Goal: Information Seeking & Learning: Check status

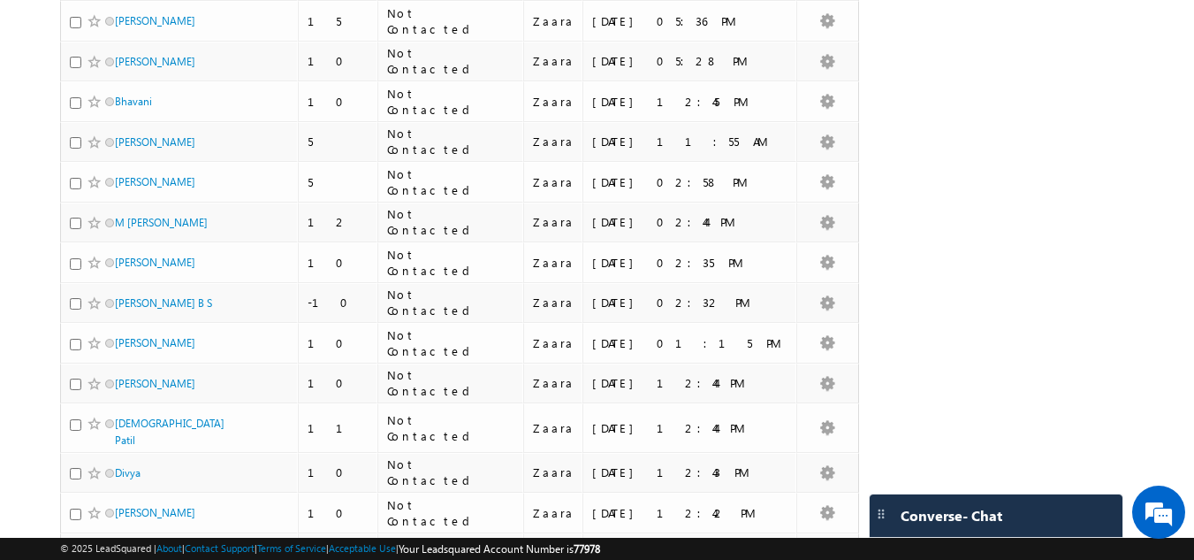
click at [1000, 187] on div "Search Objects X ? 33 results found Advanced Search Advanced Search Advanced se…" at bounding box center [597, 270] width 1075 height 1221
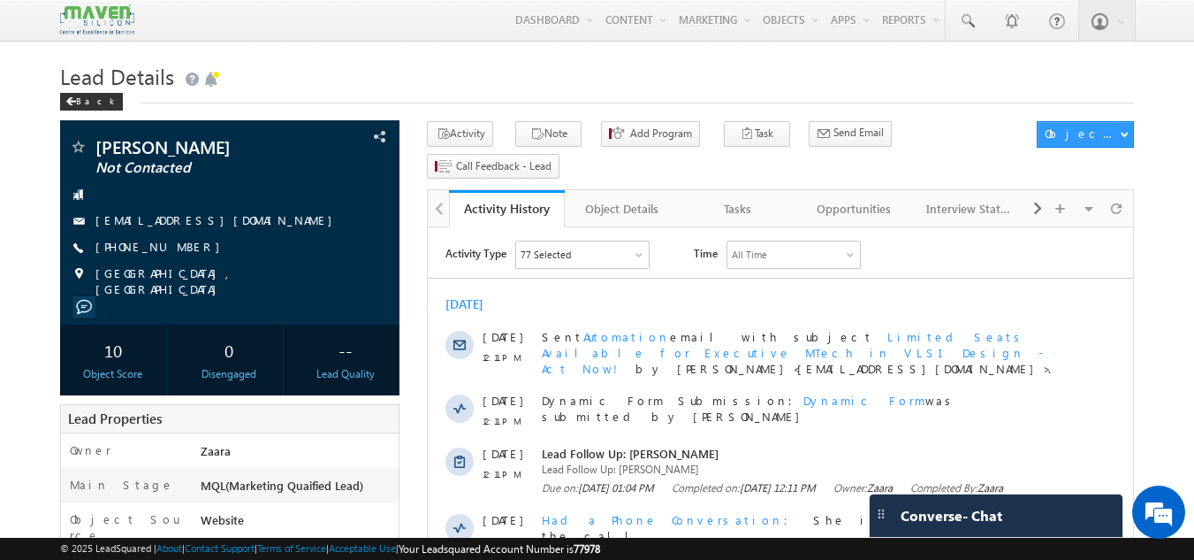
click at [312, 95] on div "Back" at bounding box center [597, 97] width 1075 height 11
click at [417, 74] on h1 "Lead Details" at bounding box center [597, 74] width 1075 height 34
click at [281, 70] on h1 "Lead Details" at bounding box center [597, 74] width 1075 height 34
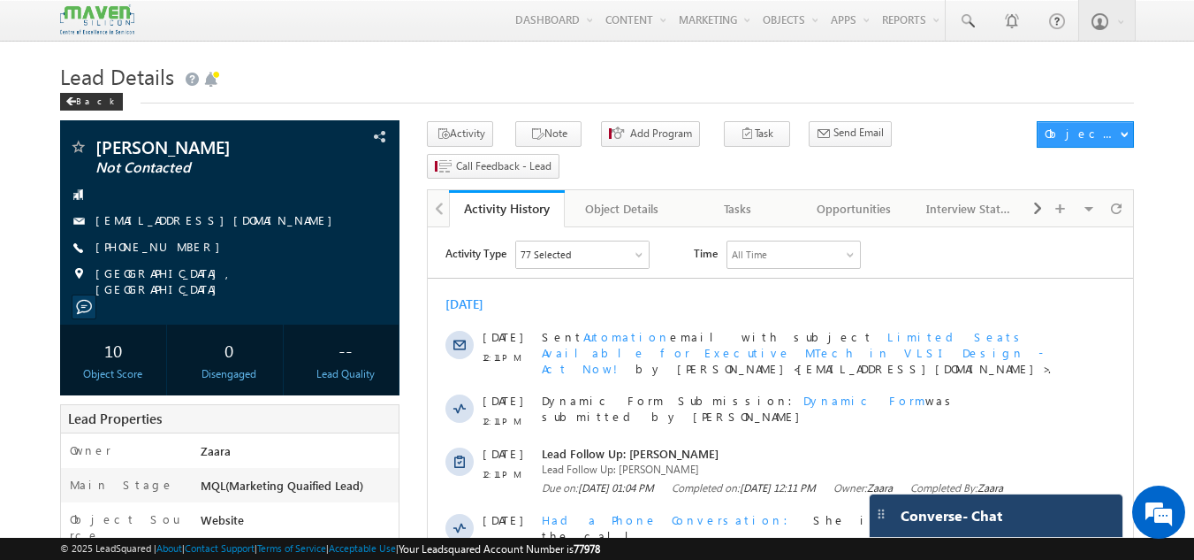
click at [1066, 521] on div "Converse - Chat" at bounding box center [996, 515] width 253 height 42
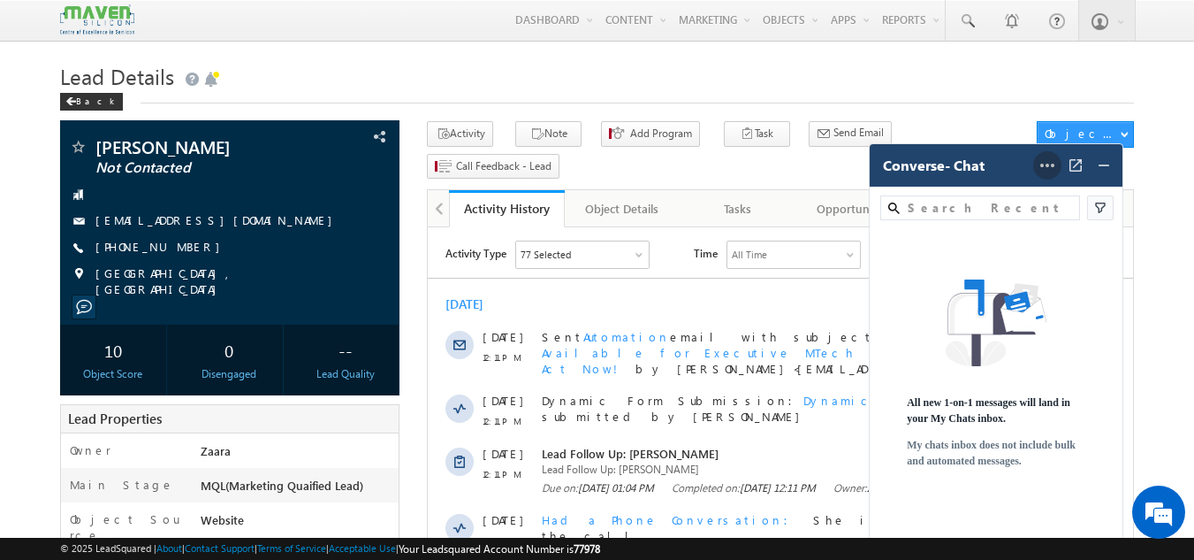
click at [1045, 170] on icon at bounding box center [1047, 165] width 21 height 21
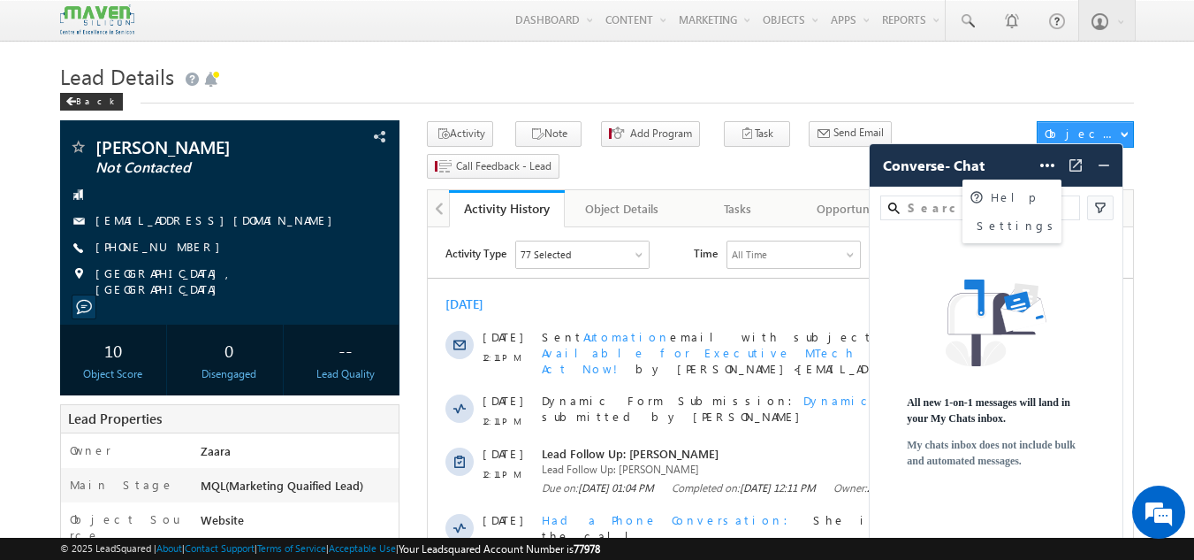
click at [1063, 77] on h1 "Lead Details" at bounding box center [597, 74] width 1075 height 34
